Goal: Obtain resource: Obtain resource

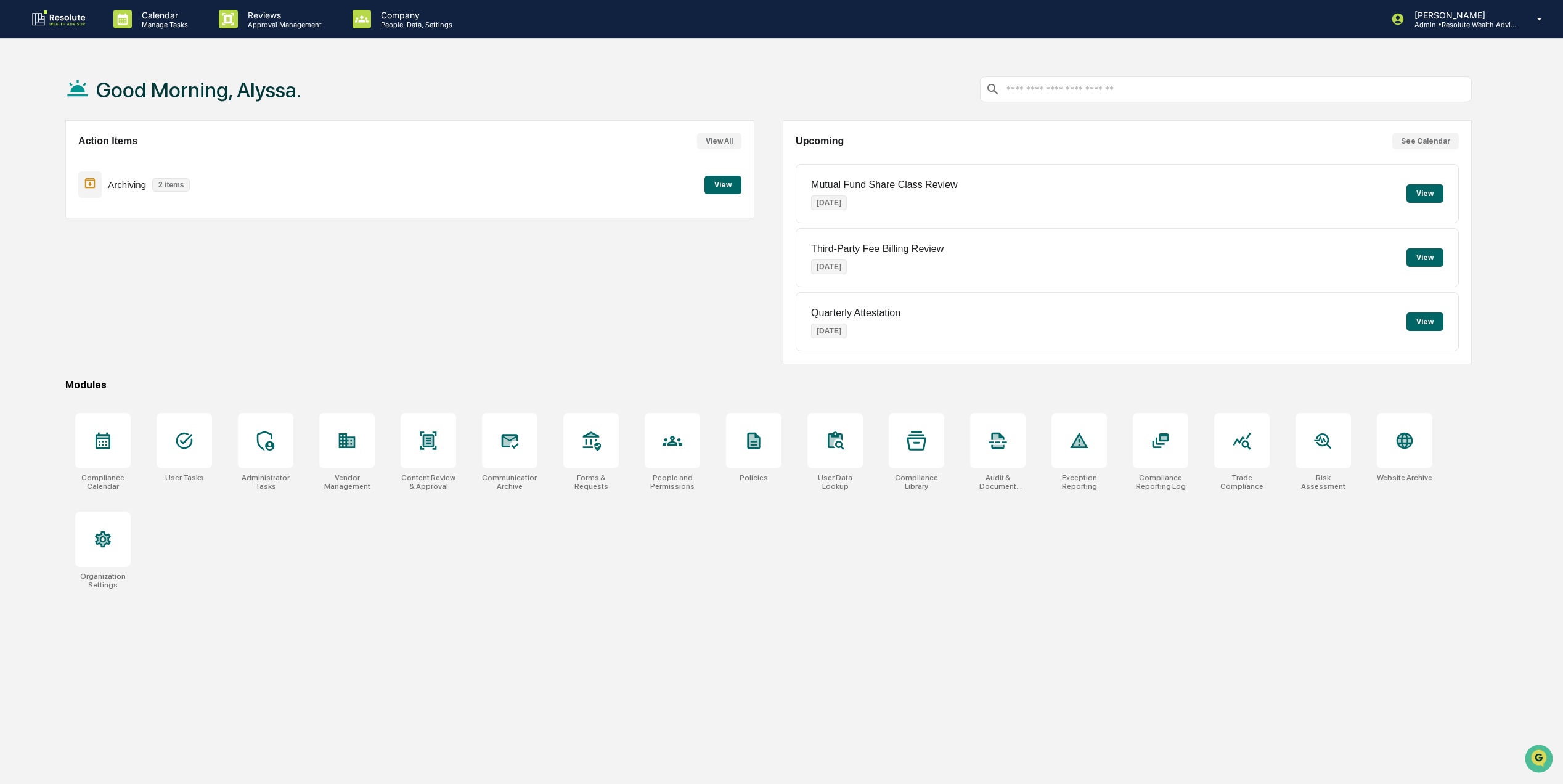
click at [1424, 201] on button "View" at bounding box center [1425, 194] width 37 height 19
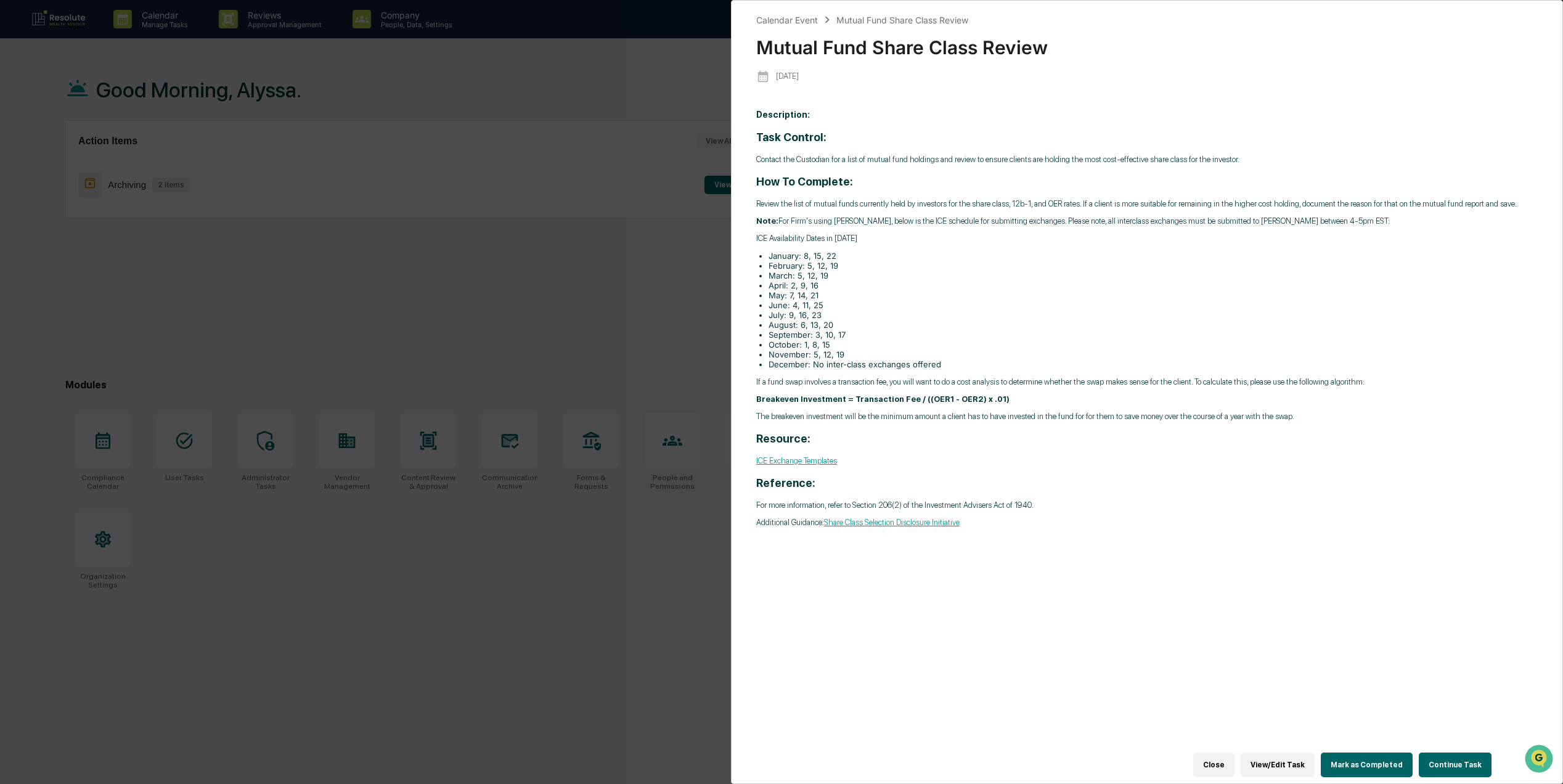
click at [946, 267] on li "February: 5, 12, 19" at bounding box center [1153, 265] width 769 height 10
drag, startPoint x: 853, startPoint y: 350, endPoint x: 763, endPoint y: 254, distance: 131.6
click at [763, 254] on ul "January: 8, 15, [DATE]: 5, 12, [DATE]: 5, 12, [DATE]: 2, 9, [DATE]: 7, 14, [DAT…" at bounding box center [1147, 309] width 782 height 118
drag, startPoint x: 763, startPoint y: 254, endPoint x: 1416, endPoint y: 251, distance: 653.0
click at [1416, 251] on li "January: 8, 15, 22" at bounding box center [1153, 256] width 769 height 10
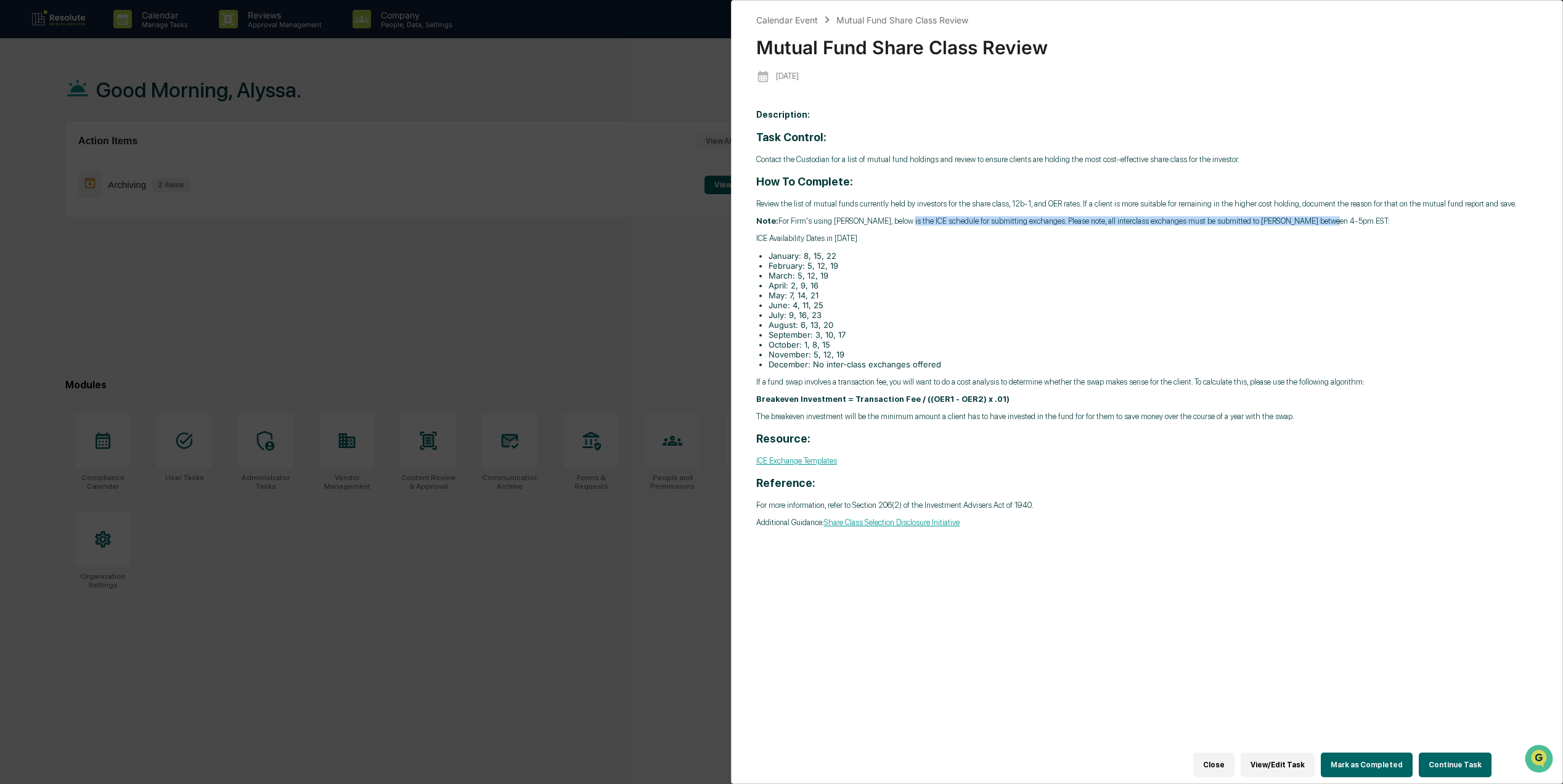
drag, startPoint x: 896, startPoint y: 222, endPoint x: 1339, endPoint y: 222, distance: 443.0
click at [1339, 222] on p "Note: For Firm's using [PERSON_NAME], below is the ICE schedule for submitting …" at bounding box center [1147, 221] width 782 height 9
drag, startPoint x: 1339, startPoint y: 222, endPoint x: 1307, endPoint y: 279, distance: 65.4
click at [1307, 280] on li "April: 2, 9, 16" at bounding box center [1153, 285] width 769 height 10
click at [843, 247] on div "Task Control: Contact the Custodian for a list of mutual fund holdings and revi…" at bounding box center [1147, 329] width 782 height 396
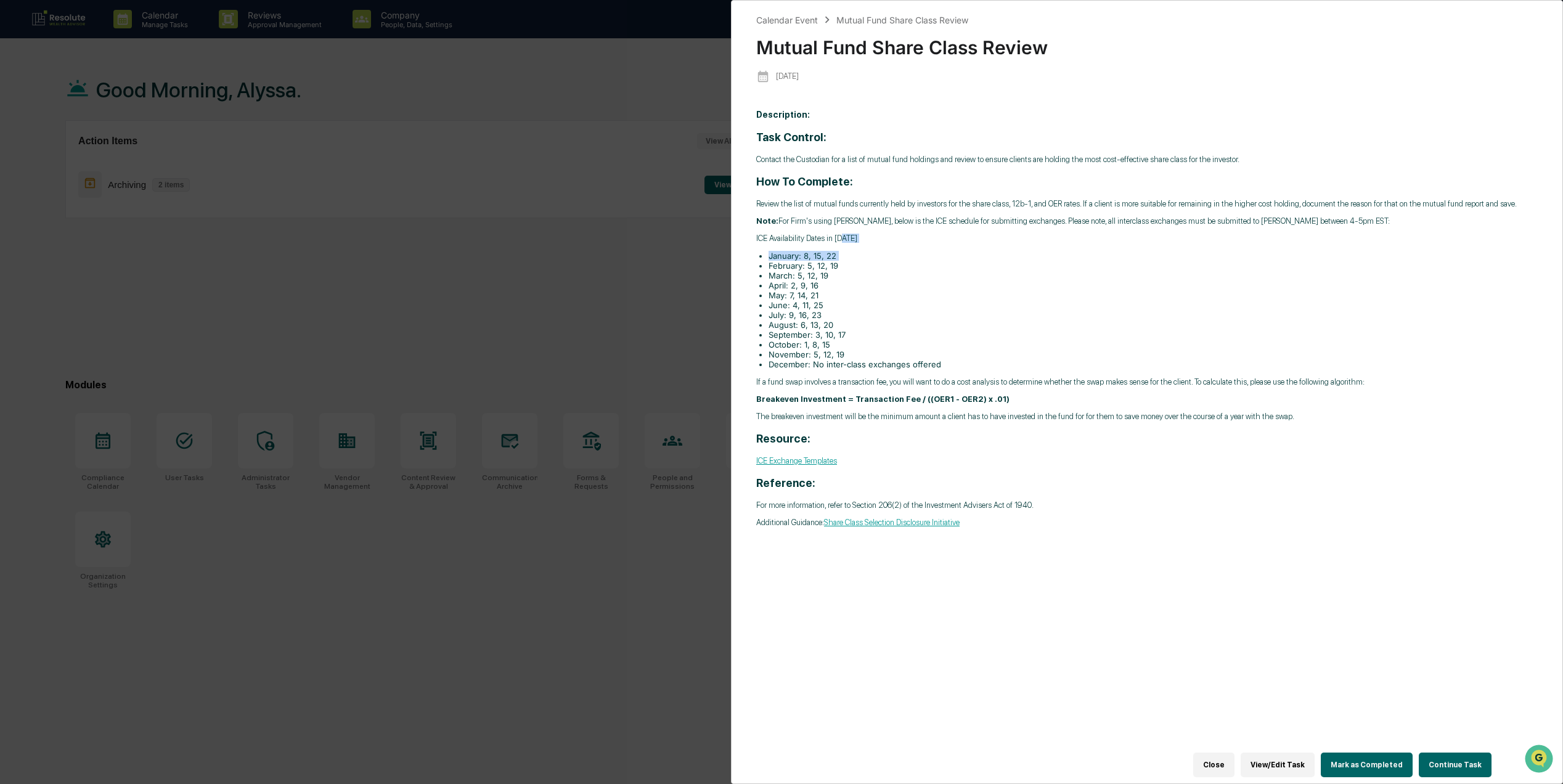
drag, startPoint x: 841, startPoint y: 241, endPoint x: 740, endPoint y: 260, distance: 102.8
click at [740, 260] on div "Calendar Event Mutual Fund Share Class Review Mutual Fund Share Class Review [D…" at bounding box center [1147, 392] width 832 height 784
drag, startPoint x: 740, startPoint y: 260, endPoint x: 801, endPoint y: 287, distance: 66.7
click at [801, 287] on ul "January: 8, 15, [DATE]: 5, 12, [DATE]: 5, 12, [DATE]: 2, 9, [DATE]: 7, 14, [DAT…" at bounding box center [1147, 309] width 782 height 118
drag, startPoint x: 801, startPoint y: 287, endPoint x: 854, endPoint y: 384, distance: 110.5
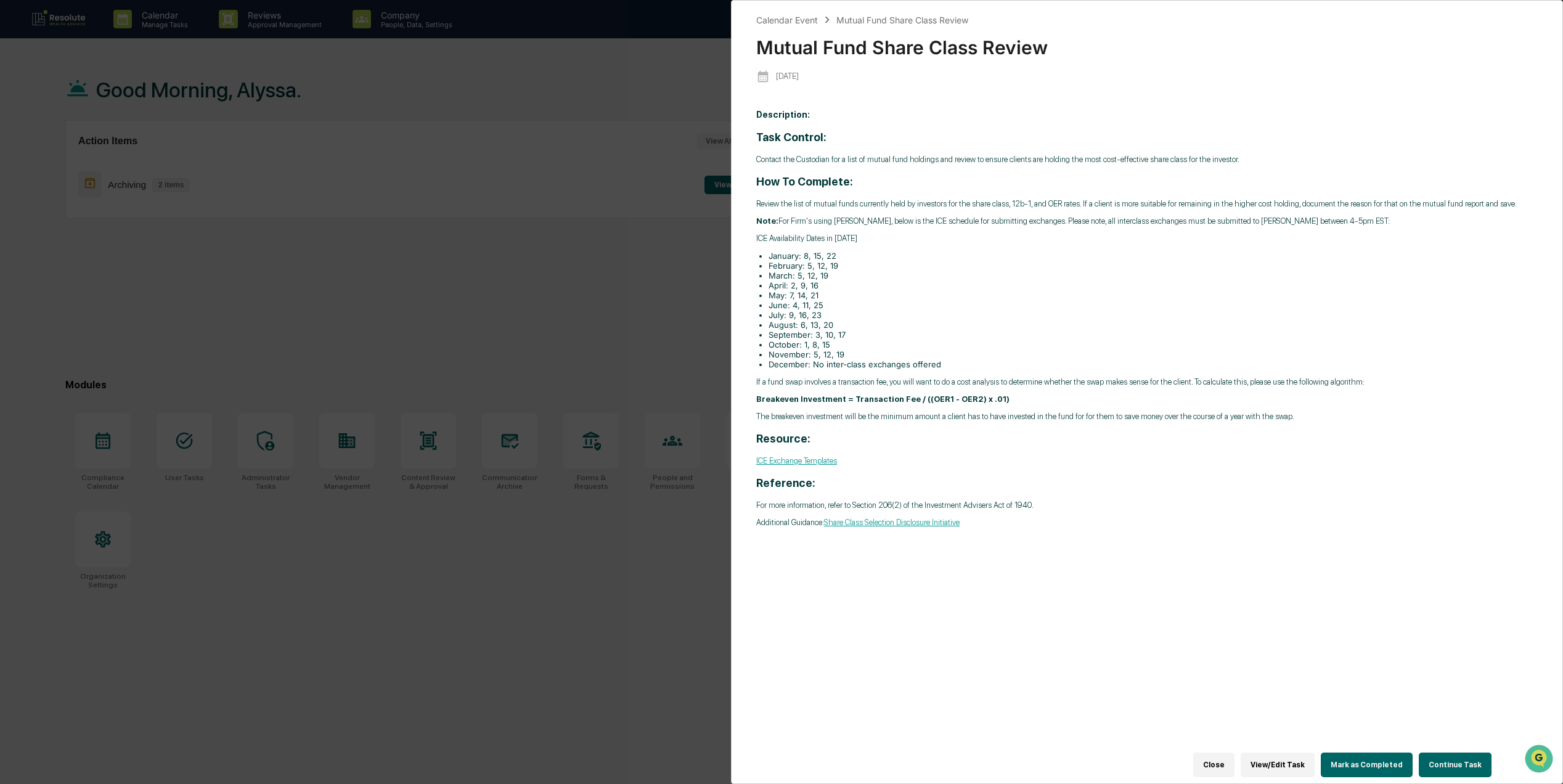
click at [854, 384] on div "Task Control: Contact the Custodian for a list of mutual fund holdings and revi…" at bounding box center [1147, 329] width 782 height 396
drag, startPoint x: 846, startPoint y: 329, endPoint x: 767, endPoint y: 325, distance: 79.1
click at [767, 325] on ul "January: 8, 15, [DATE]: 5, 12, [DATE]: 5, 12, [DATE]: 2, 9, [DATE]: 7, 14, [DAT…" at bounding box center [1147, 309] width 782 height 118
drag, startPoint x: 767, startPoint y: 325, endPoint x: 914, endPoint y: 319, distance: 147.1
click at [914, 320] on li "August: 6, 13, 20" at bounding box center [1153, 325] width 769 height 10
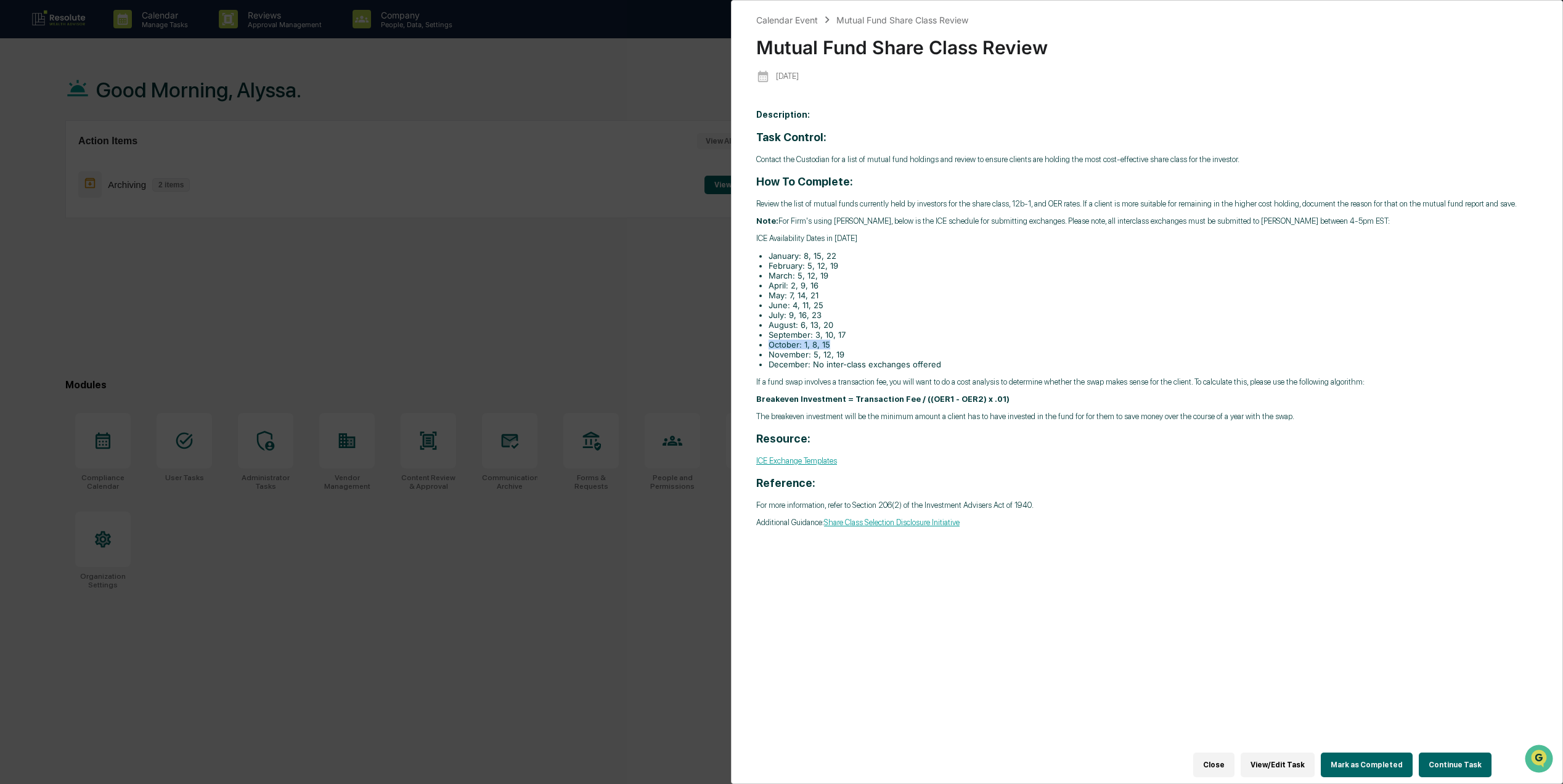
drag, startPoint x: 834, startPoint y: 340, endPoint x: 765, endPoint y: 339, distance: 69.0
click at [765, 339] on ul "January: 8, 15, [DATE]: 5, 12, [DATE]: 5, 12, [DATE]: 2, 9, [DATE]: 7, 14, [DAT…" at bounding box center [1147, 309] width 782 height 118
drag, startPoint x: 765, startPoint y: 339, endPoint x: 819, endPoint y: 447, distance: 120.7
click at [819, 456] on link "ICE Exchange Templates" at bounding box center [796, 460] width 81 height 9
